Goal: Transaction & Acquisition: Purchase product/service

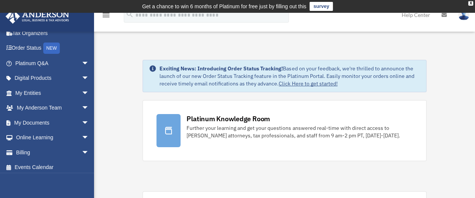
scroll to position [41, 0]
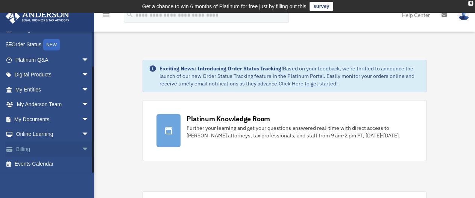
click at [82, 146] on span "arrow_drop_down" at bounding box center [89, 148] width 15 height 15
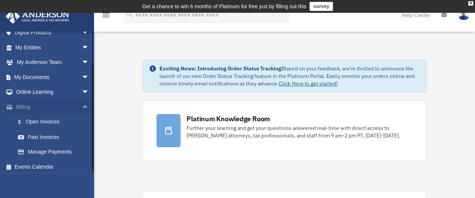
scroll to position [86, 0]
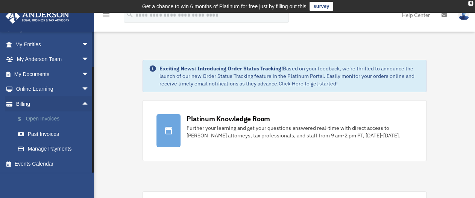
click at [33, 119] on link "$ Open Invoices" at bounding box center [56, 118] width 90 height 15
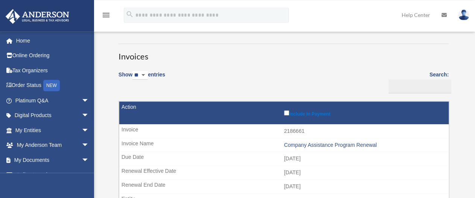
scroll to position [38, 0]
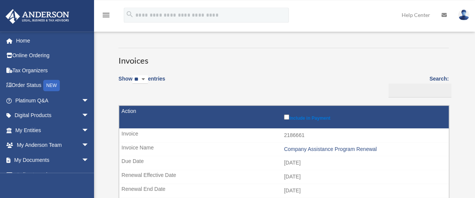
click at [285, 113] on label "Include in Payment" at bounding box center [364, 117] width 161 height 8
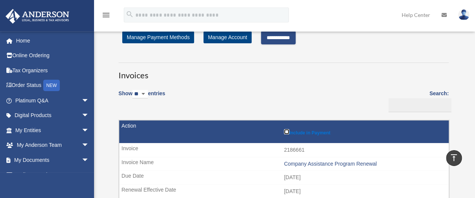
scroll to position [0, 0]
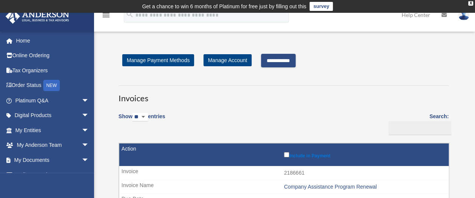
click at [288, 61] on input "**********" at bounding box center [278, 61] width 35 height 14
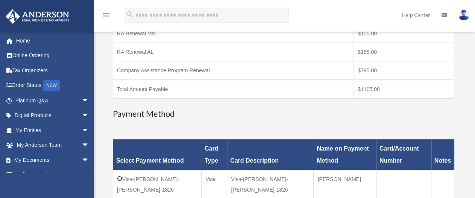
scroll to position [159, 0]
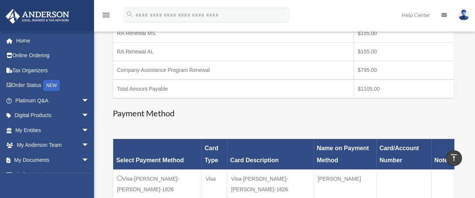
click at [381, 87] on td "$1105.00" at bounding box center [404, 88] width 100 height 19
drag, startPoint x: 381, startPoint y: 87, endPoint x: 358, endPoint y: 87, distance: 23.3
click at [358, 87] on td "$1105.00" at bounding box center [404, 88] width 100 height 19
copy td "$1105.00"
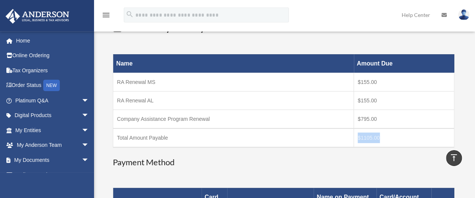
scroll to position [109, 0]
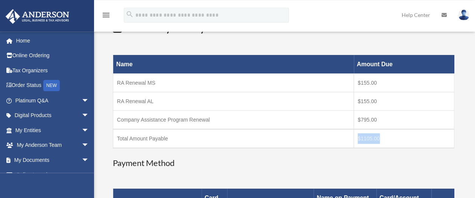
copy td "$1105.00"
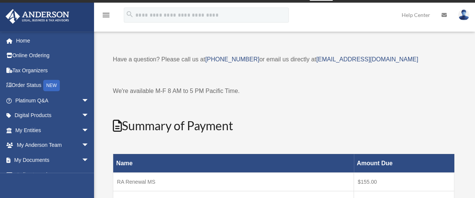
scroll to position [0, 0]
